Goal: Communication & Community: Connect with others

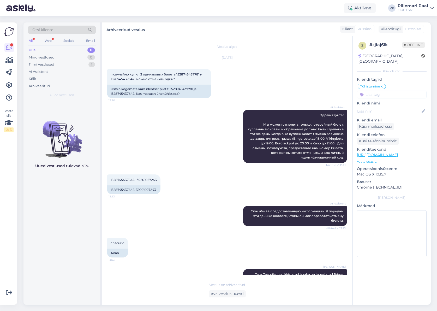
scroll to position [29, 0]
